Goal: Information Seeking & Learning: Learn about a topic

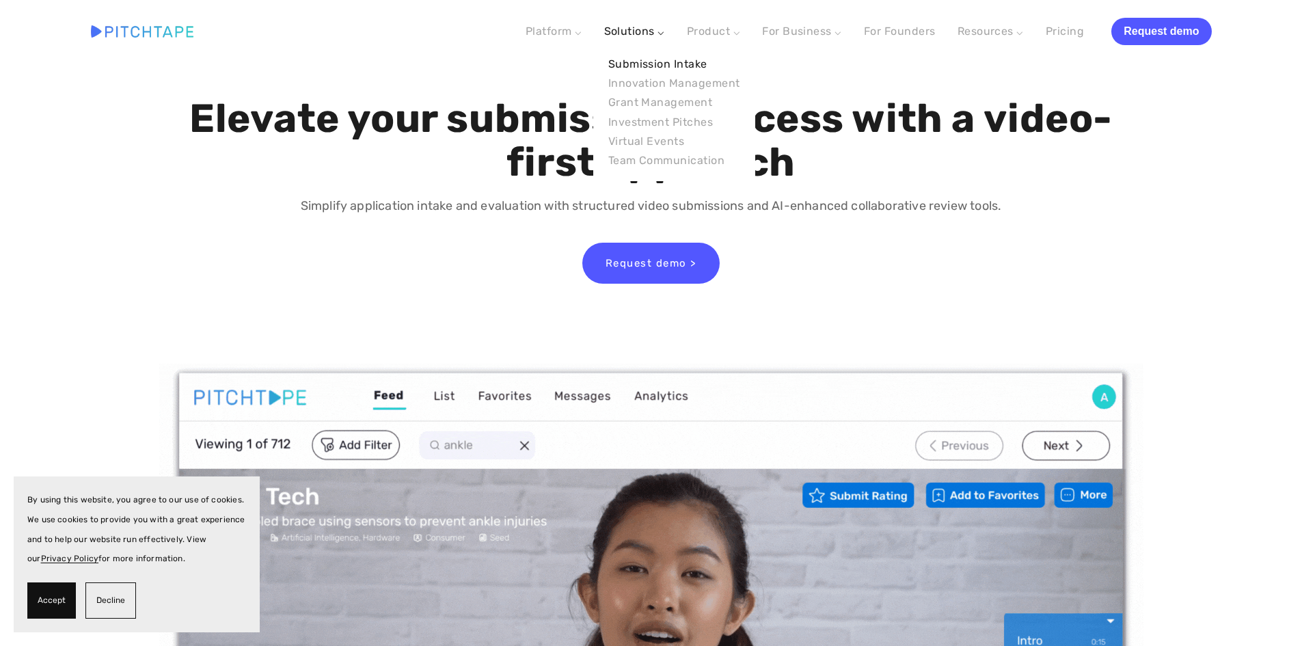
click at [637, 68] on link "Submission Intake" at bounding box center [674, 64] width 140 height 19
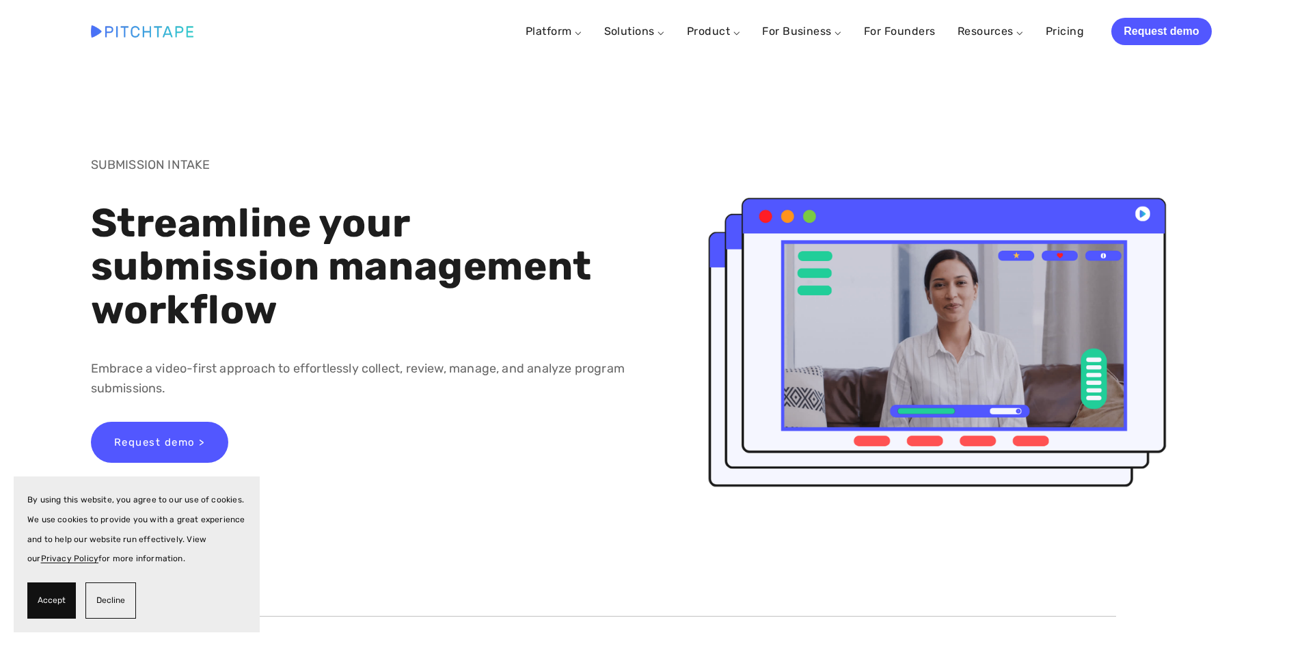
click at [47, 603] on span "Accept" at bounding box center [52, 600] width 28 height 20
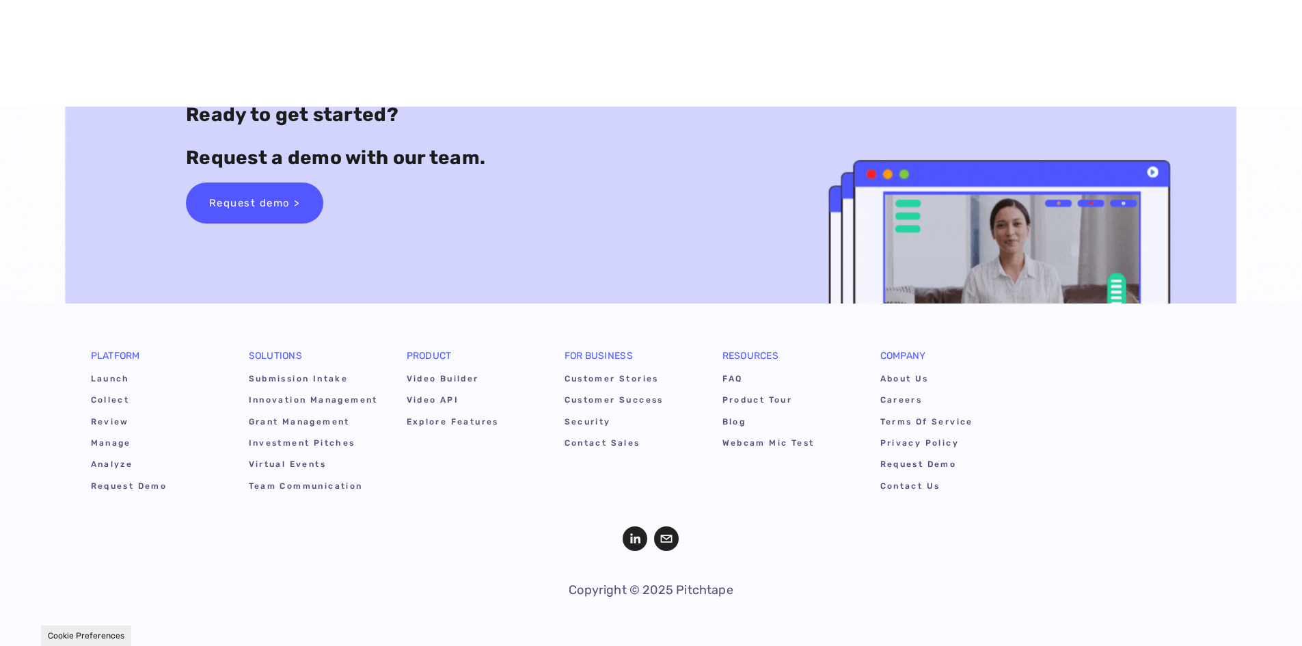
scroll to position [3895, 0]
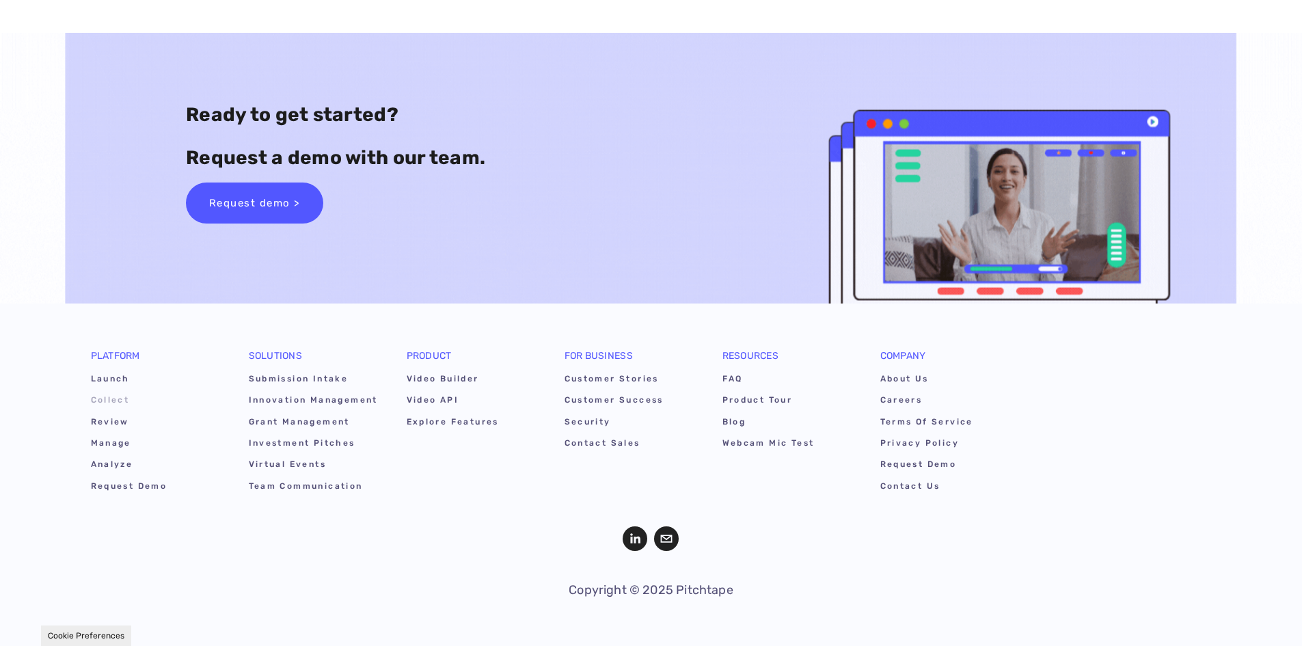
click at [115, 399] on link "Collect" at bounding box center [156, 402] width 131 height 21
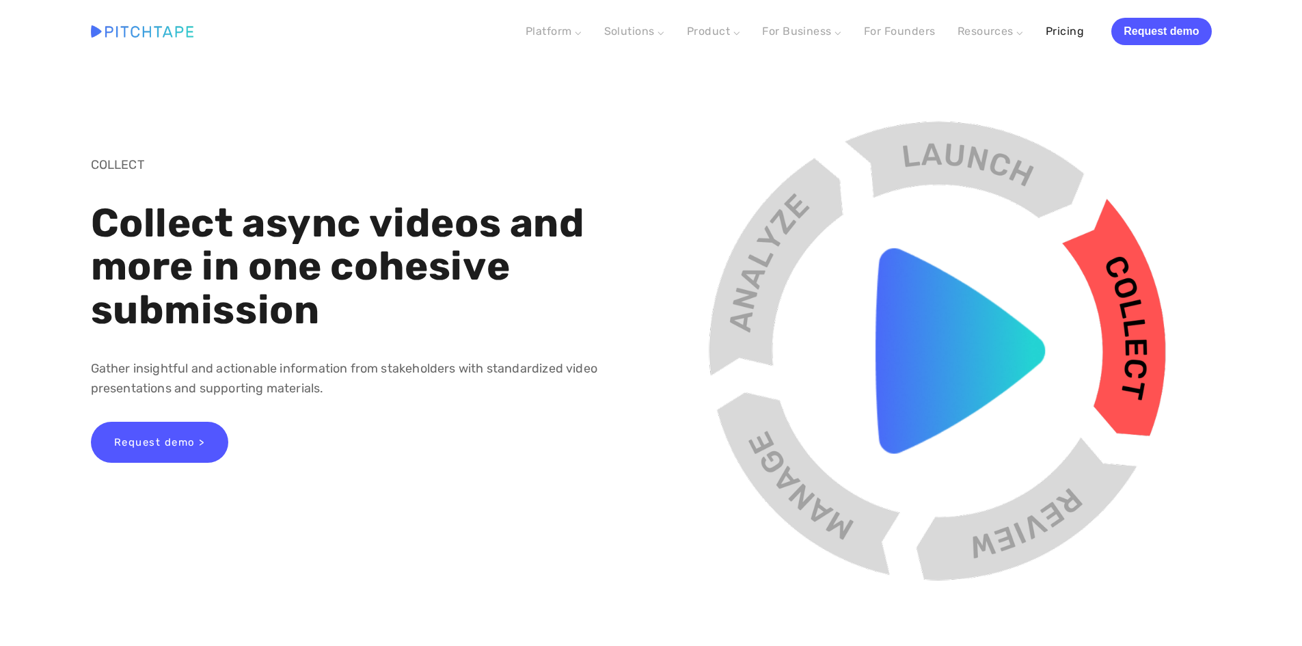
click at [1065, 36] on link "Pricing" at bounding box center [1064, 31] width 38 height 25
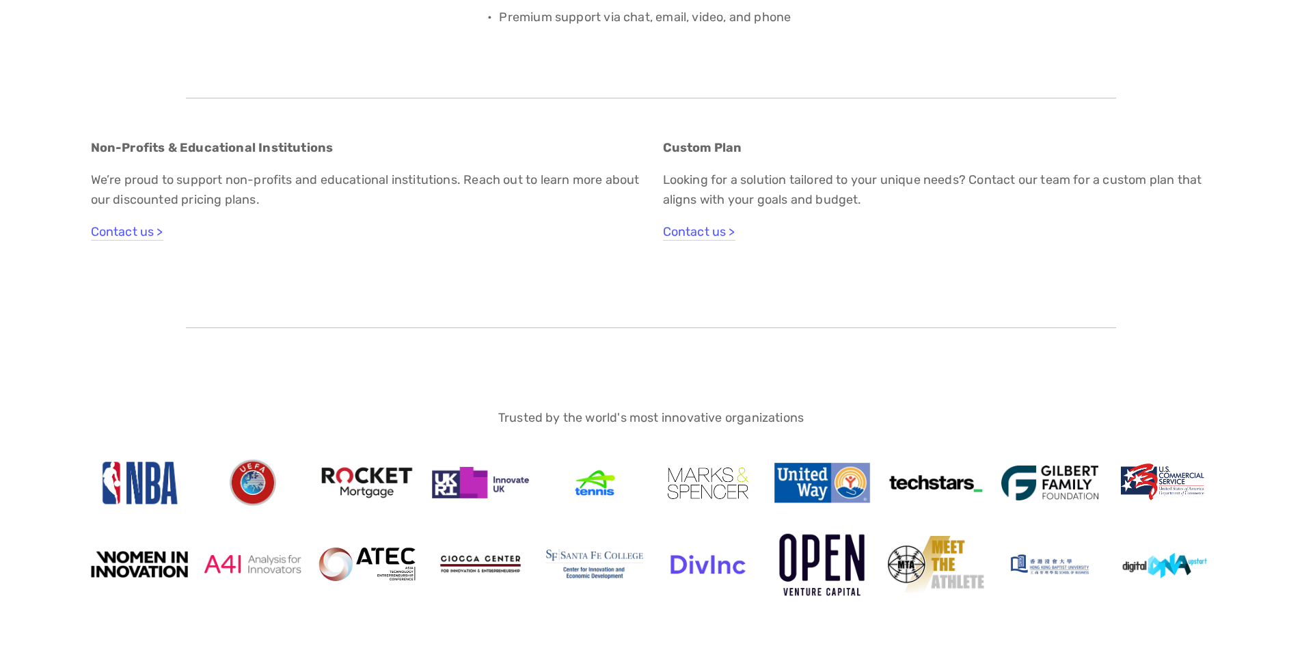
scroll to position [752, 0]
